Goal: Find contact information: Find contact information

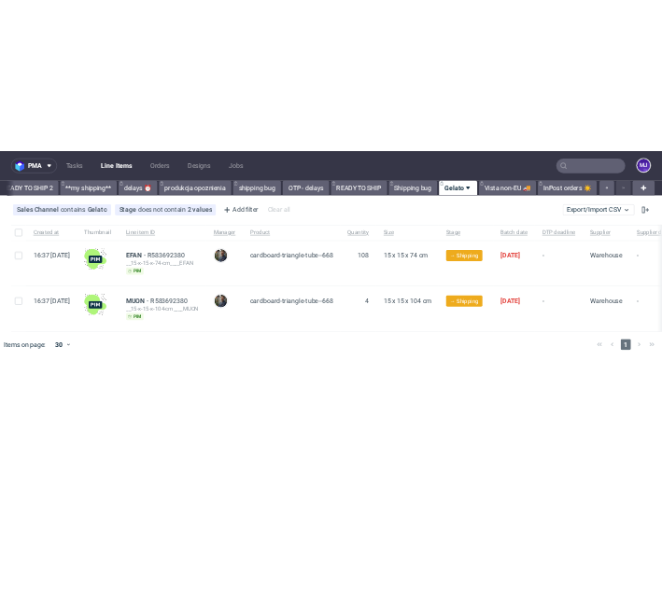
scroll to position [0, 3262]
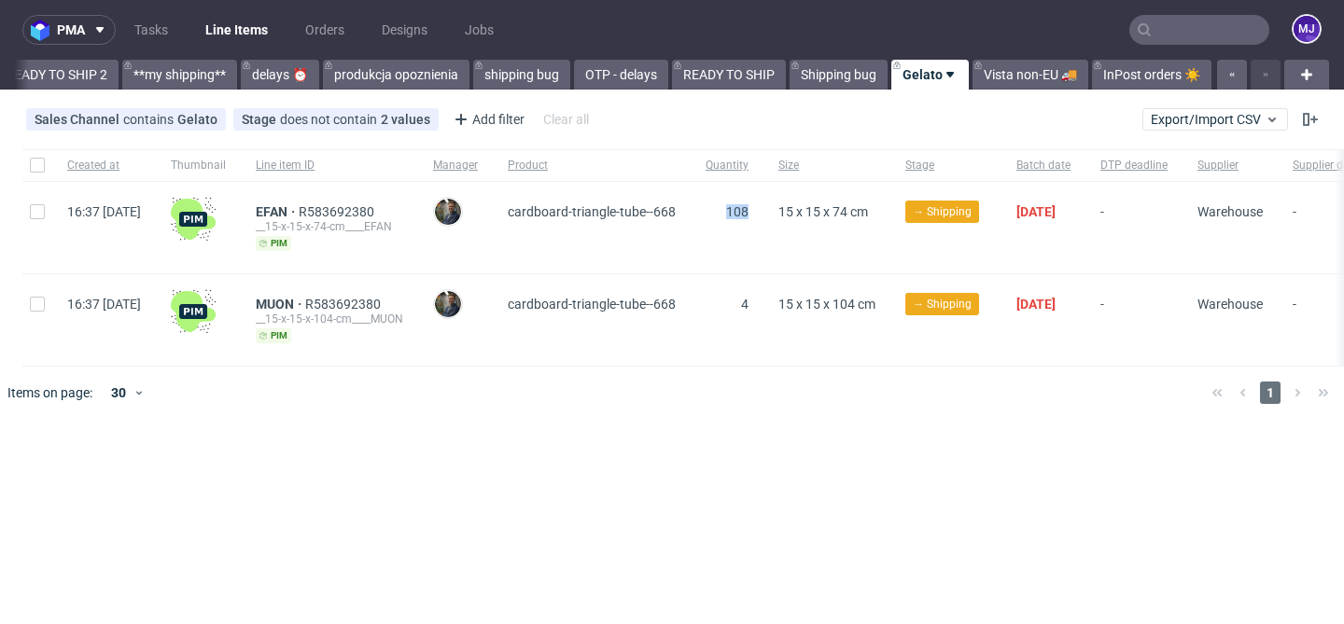
drag, startPoint x: 801, startPoint y: 213, endPoint x: 770, endPoint y: 213, distance: 30.8
click at [763, 213] on div "108" at bounding box center [727, 227] width 73 height 91
copy span "108"
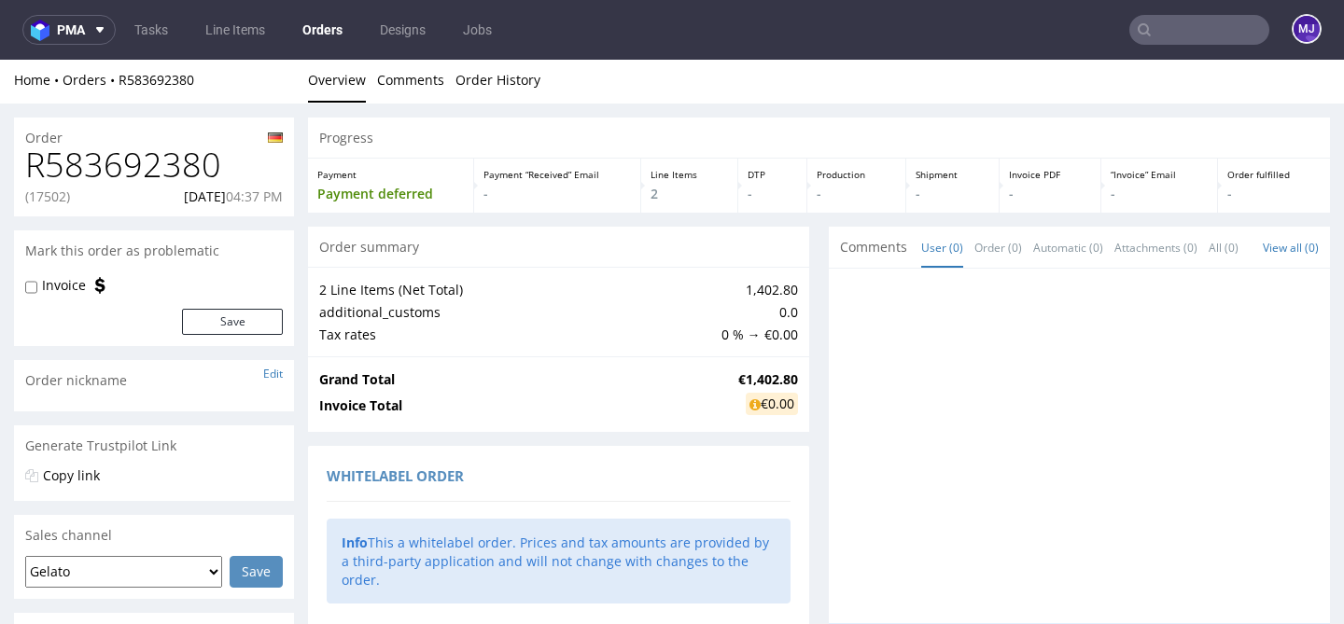
scroll to position [9, 0]
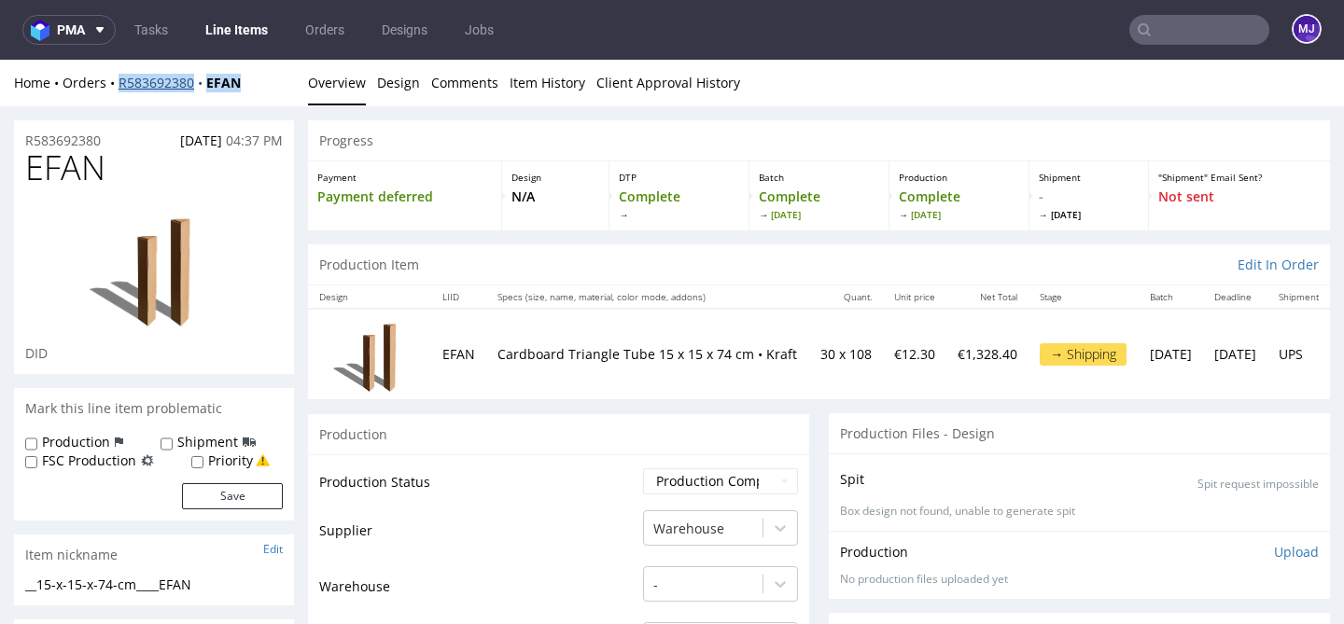
drag, startPoint x: 263, startPoint y: 83, endPoint x: 119, endPoint y: 83, distance: 143.7
click at [119, 83] on div "Home Orders R583692380 EFAN" at bounding box center [154, 83] width 280 height 19
copy div "R583692380 EFAN"
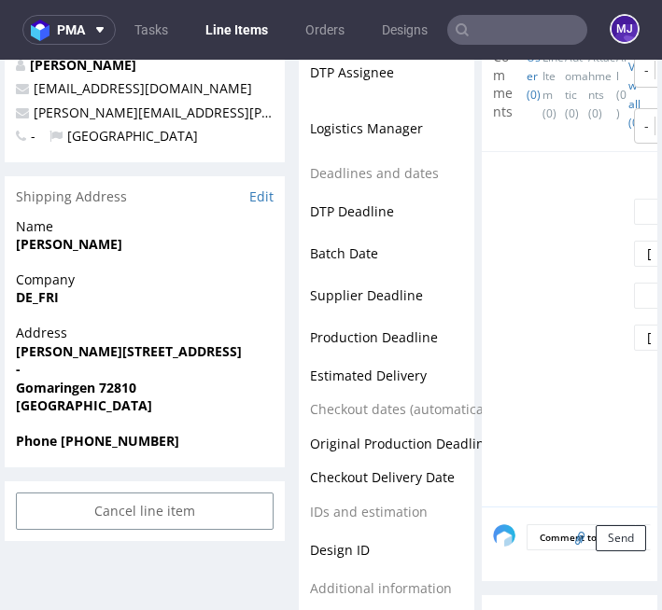
scroll to position [720, 0]
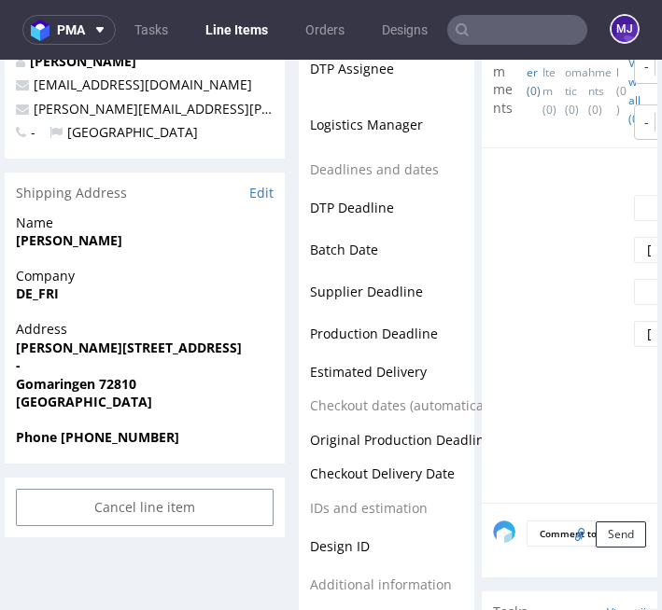
click at [34, 243] on strong "Lars Hansen" at bounding box center [69, 240] width 106 height 18
drag, startPoint x: 34, startPoint y: 243, endPoint x: 83, endPoint y: 243, distance: 49.5
click at [83, 243] on strong "Lars Hansen" at bounding box center [69, 240] width 106 height 18
copy strong "Lars Hansen"
click at [25, 295] on strong "DE_FRI" at bounding box center [37, 294] width 43 height 18
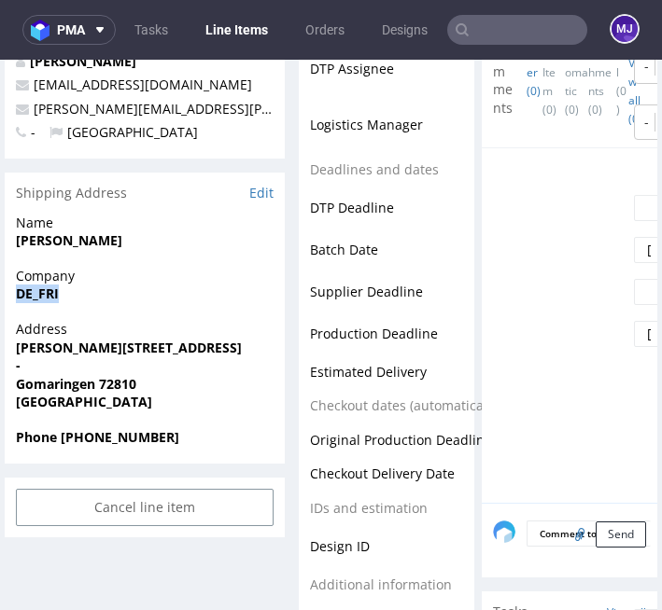
drag, startPoint x: 27, startPoint y: 295, endPoint x: 49, endPoint y: 295, distance: 22.4
click at [49, 295] on strong "DE_FRI" at bounding box center [37, 294] width 43 height 18
copy strong "DE_FRI"
click at [41, 347] on strong "Wilhelm-Röntgen-Straße 2" at bounding box center [129, 348] width 226 height 18
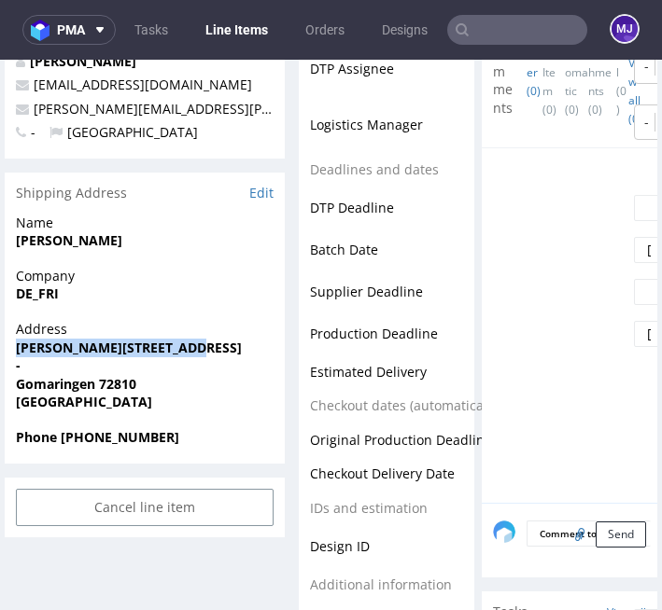
drag, startPoint x: 42, startPoint y: 347, endPoint x: 184, endPoint y: 349, distance: 141.9
click at [184, 349] on strong "Wilhelm-Röntgen-Straße 2" at bounding box center [129, 348] width 226 height 18
copy strong "Wilhelm-Röntgen-Straße 2"
click at [46, 386] on strong "Gomaringen 72810" at bounding box center [76, 384] width 120 height 18
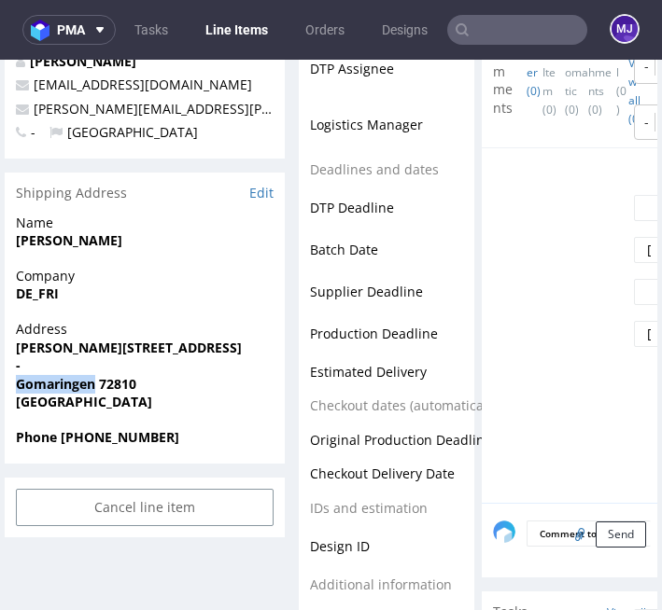
click at [46, 386] on strong "Gomaringen 72810" at bounding box center [76, 384] width 120 height 18
copy strong "Gomaringen"
click at [127, 381] on strong "Gomaringen 72810" at bounding box center [76, 384] width 120 height 18
copy strong "72810"
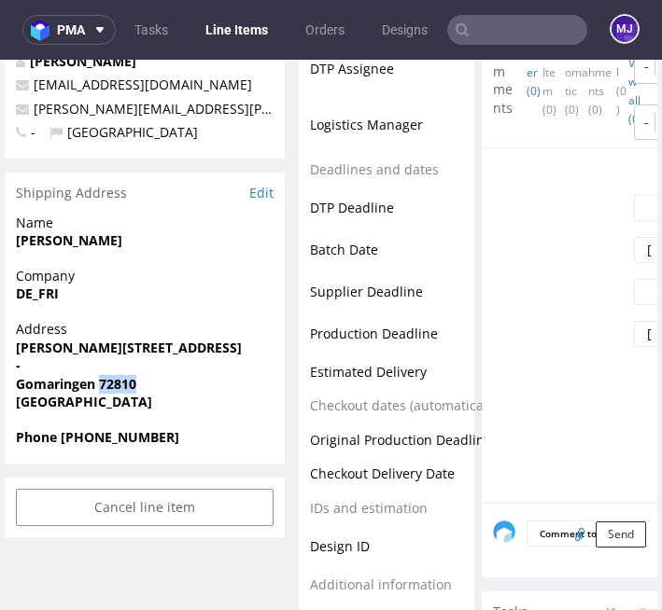
click at [102, 437] on strong "Phone 49 70728909800" at bounding box center [97, 437] width 163 height 18
drag, startPoint x: 102, startPoint y: 437, endPoint x: 66, endPoint y: 437, distance: 35.5
click at [66, 437] on strong "Phone 49 70728909800" at bounding box center [97, 437] width 163 height 18
copy strong "49 70728909800"
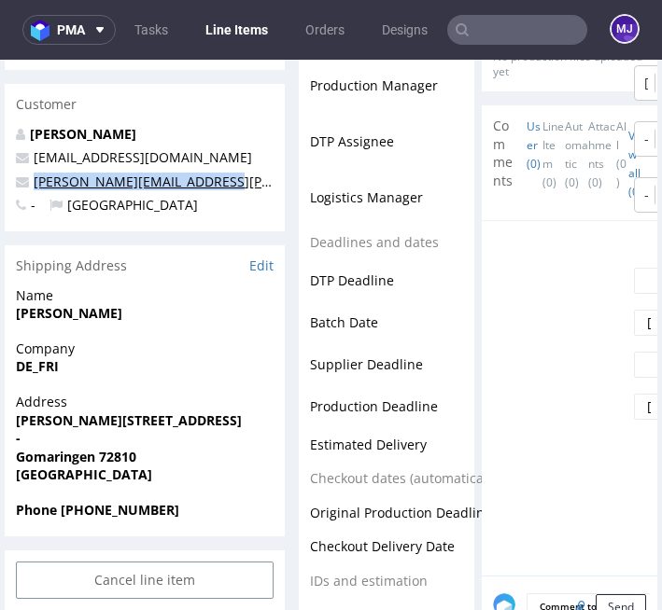
drag, startPoint x: 217, startPoint y: 181, endPoint x: 33, endPoint y: 185, distance: 184.8
click at [33, 185] on p "l.hansen@friedmann-print.de" at bounding box center [145, 182] width 258 height 19
copy link "l.hansen@friedmann-print.de"
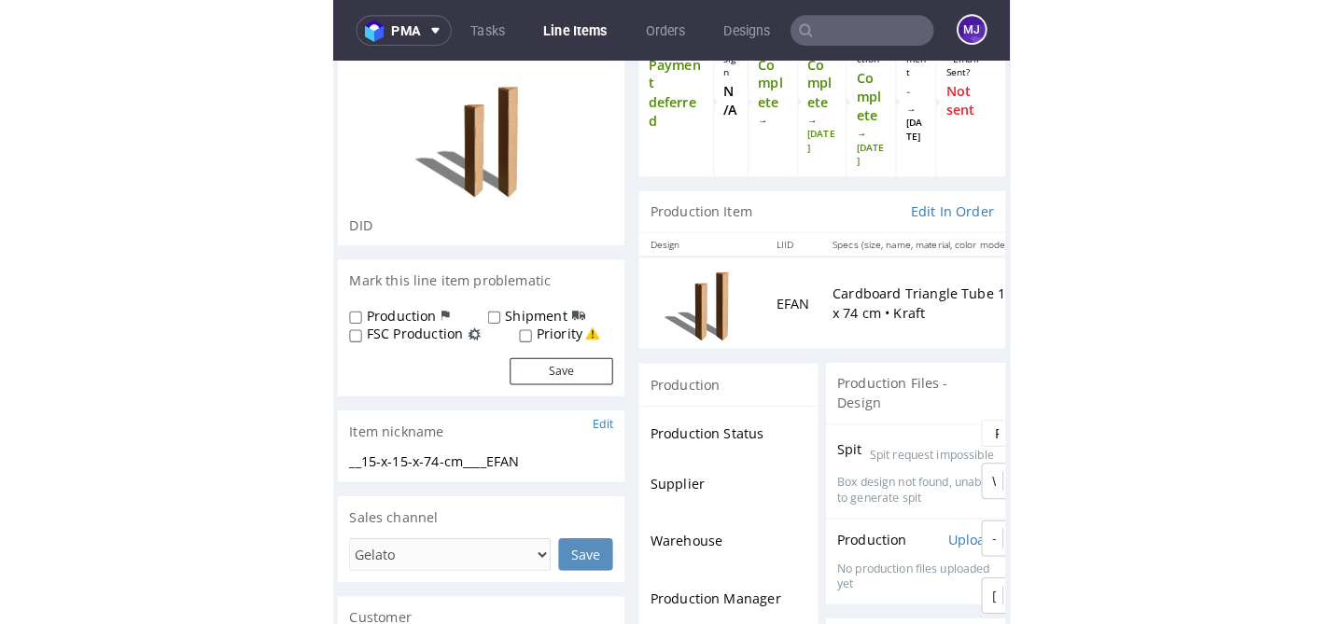
scroll to position [0, 0]
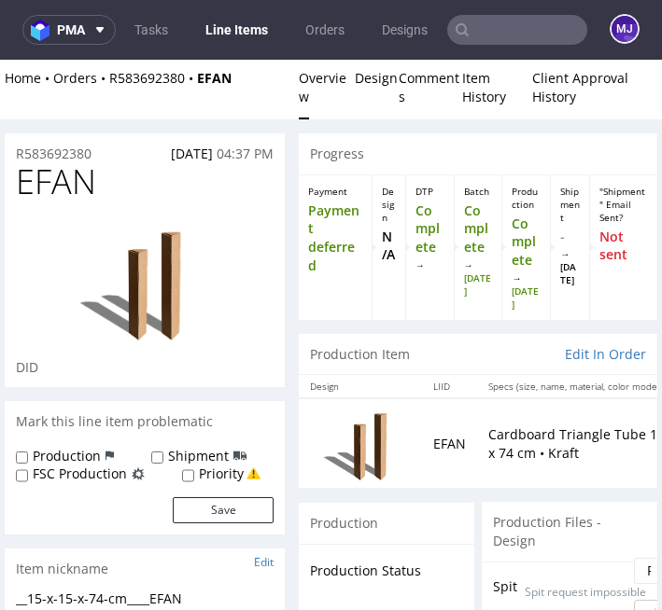
click at [41, 173] on span "EFAN" at bounding box center [56, 181] width 80 height 37
copy span "EFAN"
click at [248, 75] on div "Home Orders R583692380 EFAN" at bounding box center [145, 87] width 280 height 36
drag, startPoint x: 259, startPoint y: 72, endPoint x: 105, endPoint y: 81, distance: 153.3
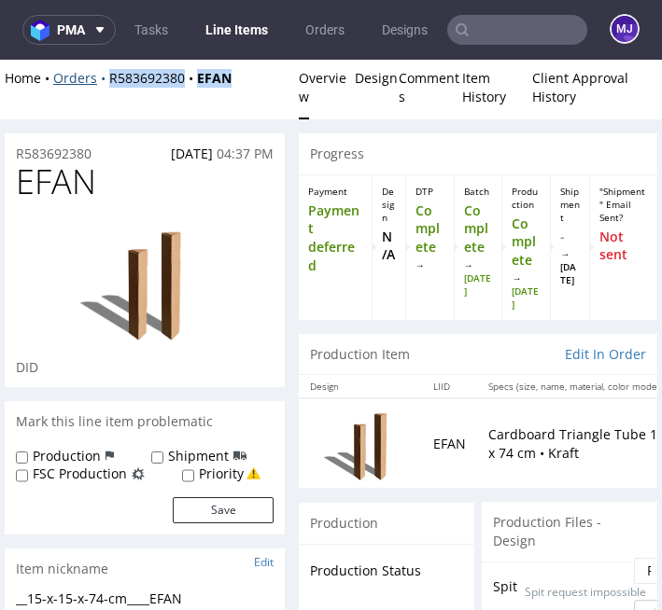
click at [105, 81] on div "Home Orders R583692380 EFAN" at bounding box center [145, 87] width 280 height 36
copy div "R583692380 EFAN"
